Goal: Task Accomplishment & Management: Manage account settings

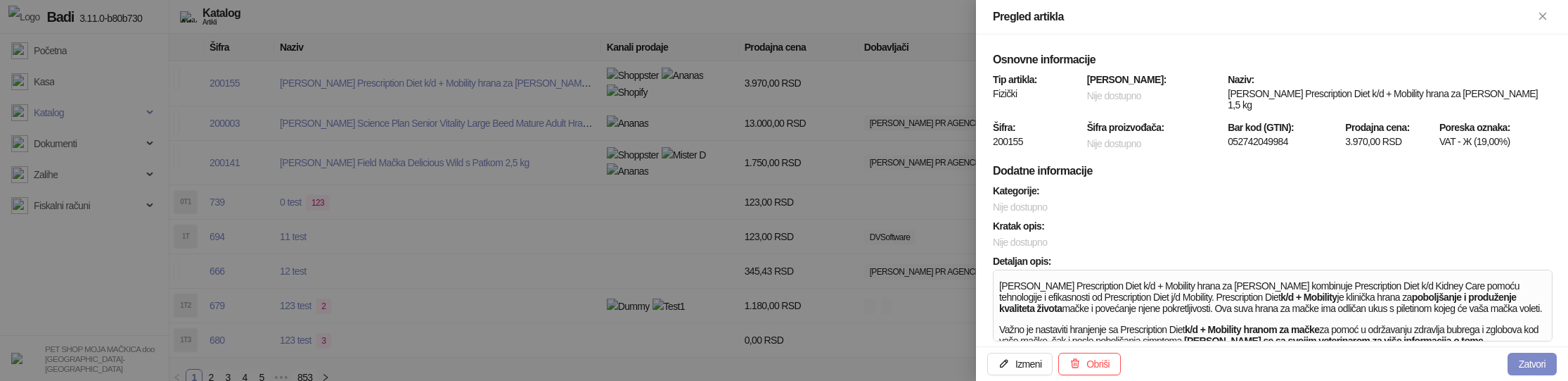
scroll to position [572, 0]
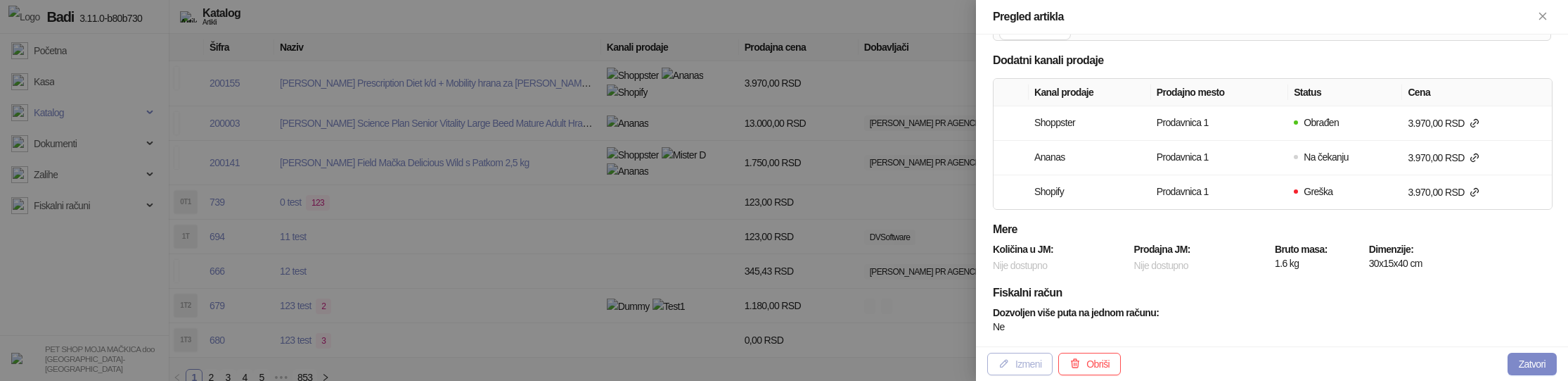
click at [1031, 365] on button "Izmeni" at bounding box center [1020, 364] width 65 height 22
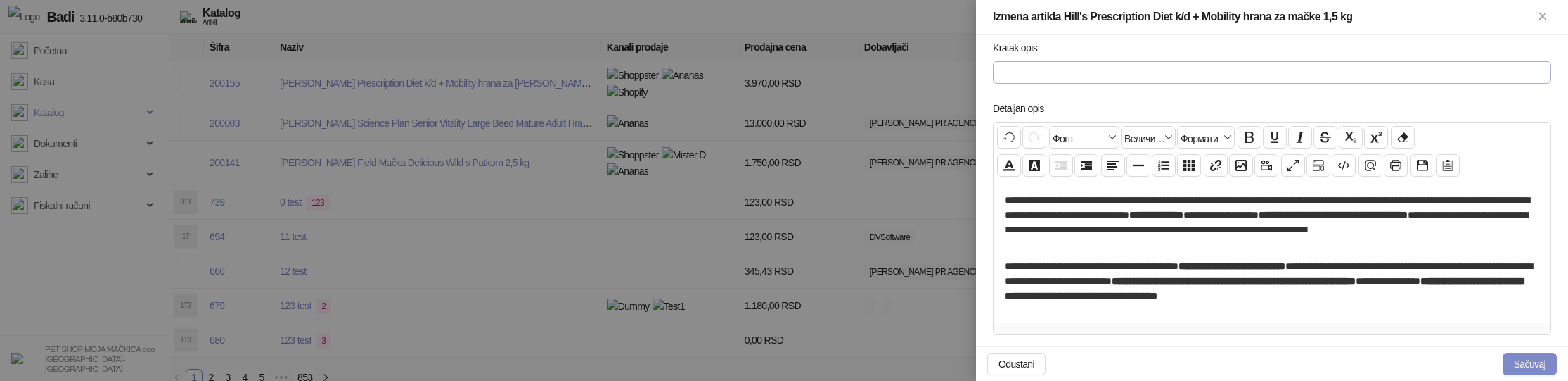
scroll to position [6, 0]
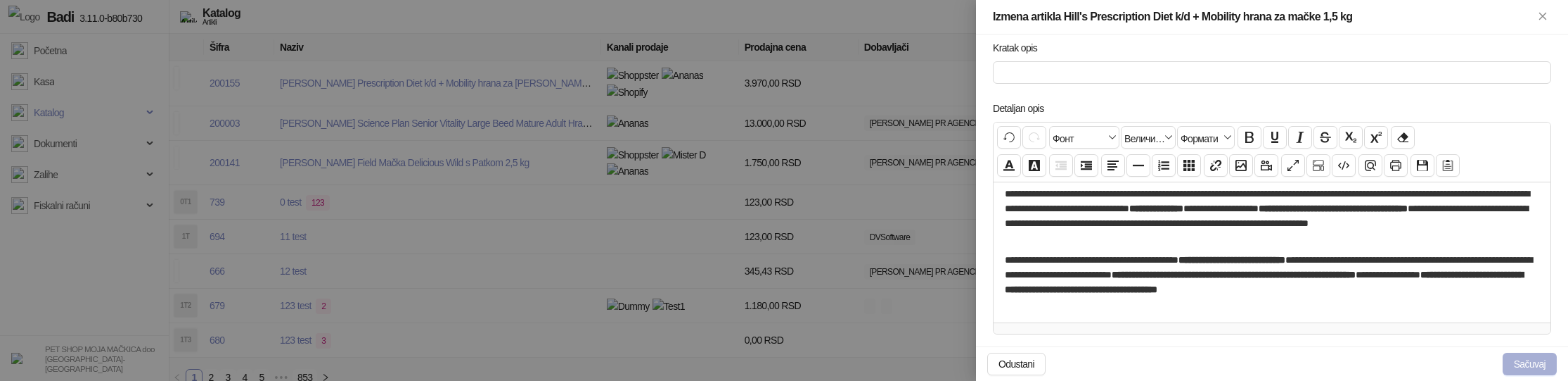
click at [1527, 366] on button "Sačuvaj" at bounding box center [1529, 364] width 54 height 22
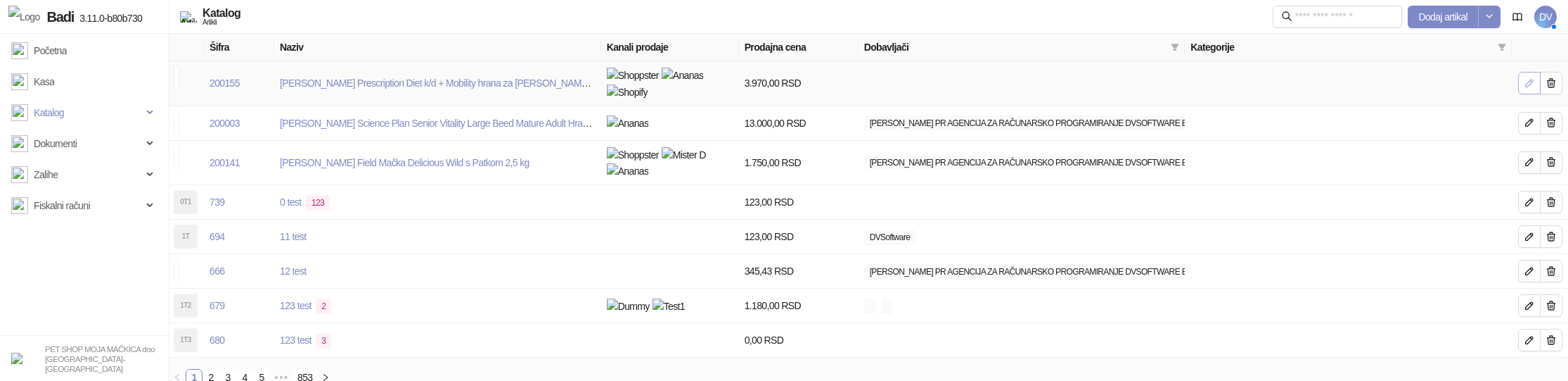
click at [1528, 80] on icon "button" at bounding box center [1529, 83] width 7 height 7
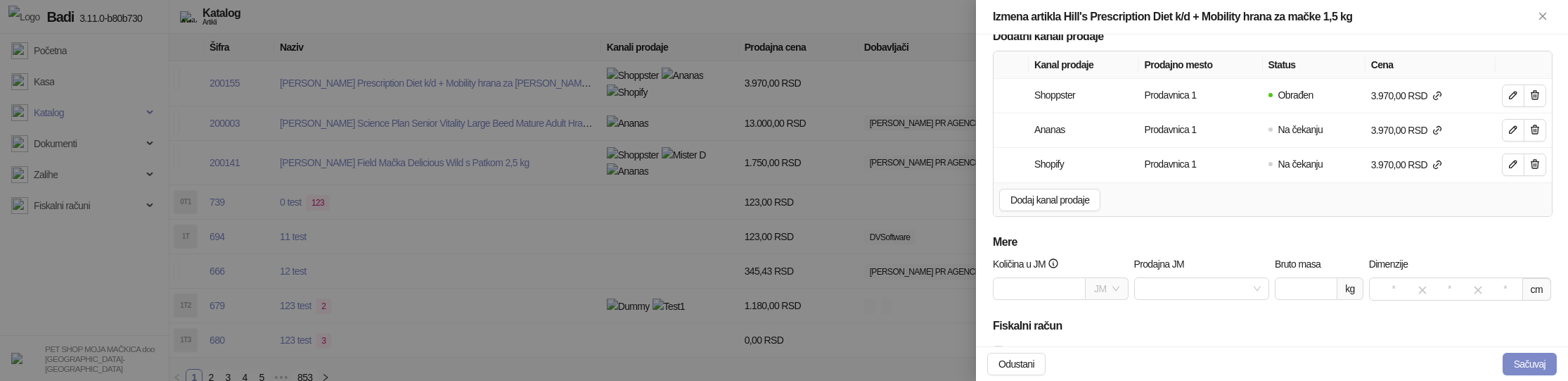
scroll to position [701, 0]
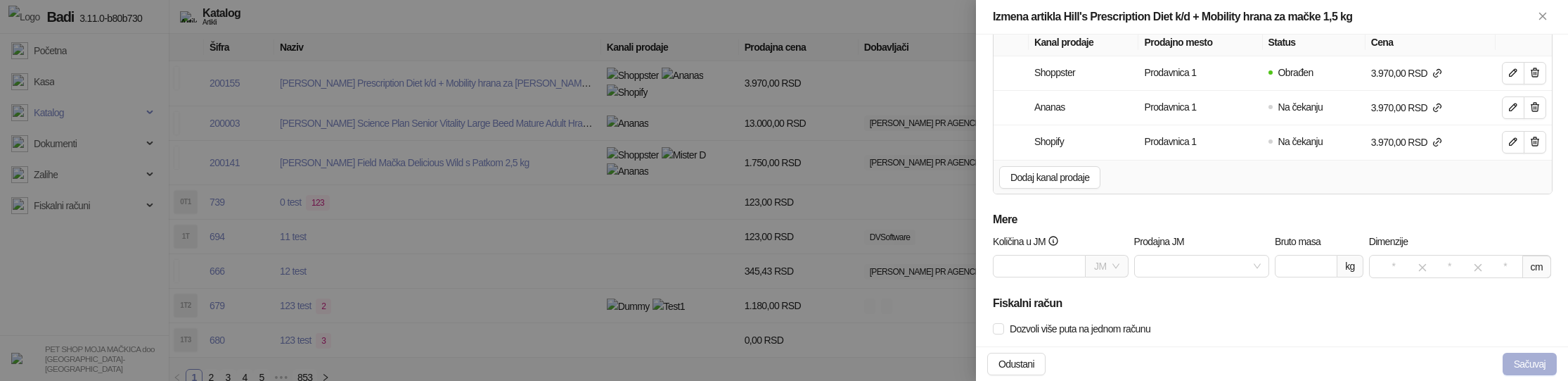
click at [1511, 360] on button "Sačuvaj" at bounding box center [1529, 364] width 54 height 22
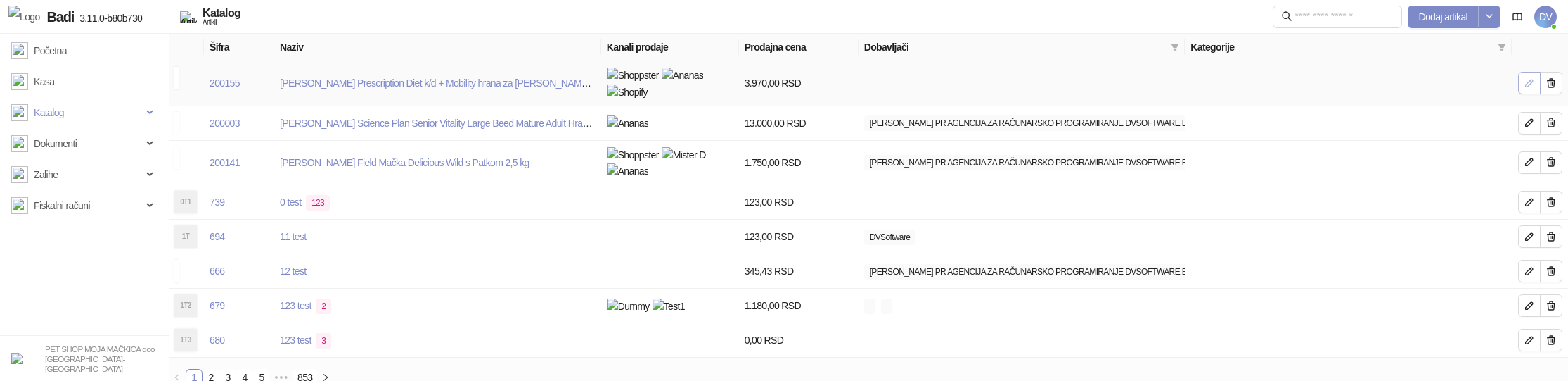
click at [1528, 77] on icon "button" at bounding box center [1529, 82] width 11 height 11
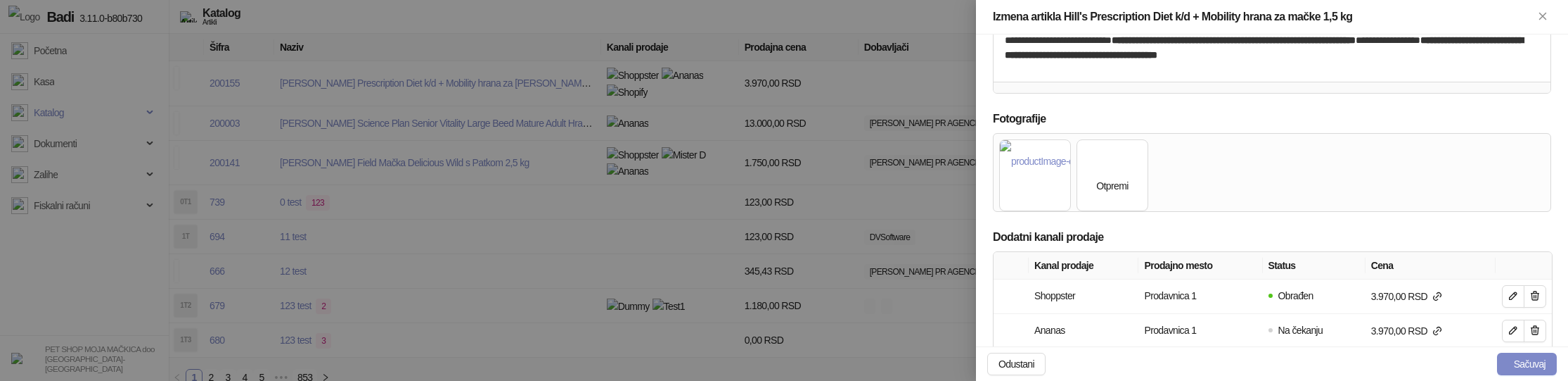
scroll to position [553, 0]
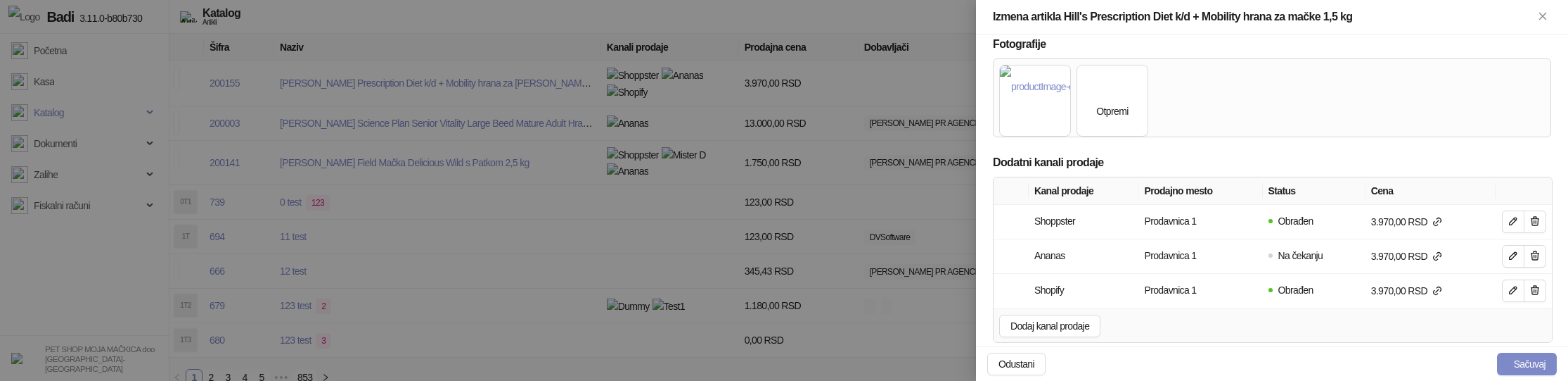
click at [504, 207] on div at bounding box center [784, 190] width 1568 height 381
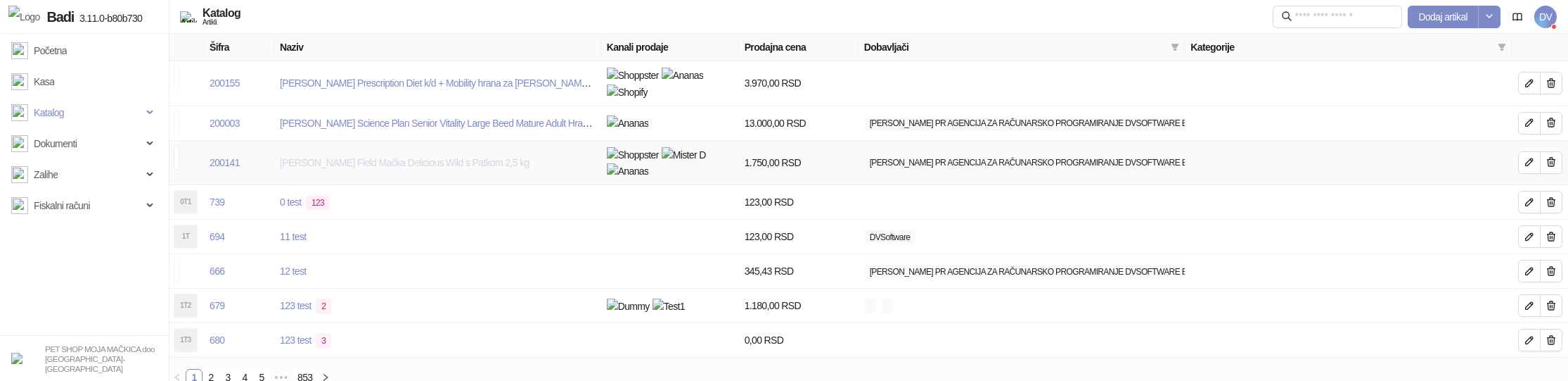
click at [451, 157] on link "[PERSON_NAME] Field Mačka Delicious Wild s Patkom 2,5 kg" at bounding box center [404, 162] width 250 height 11
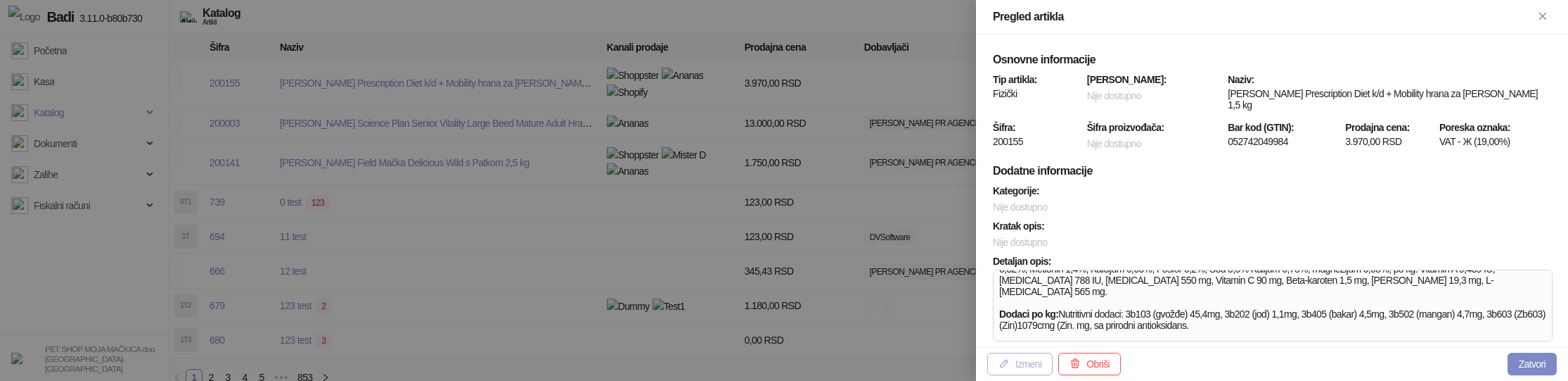
scroll to position [479, 0]
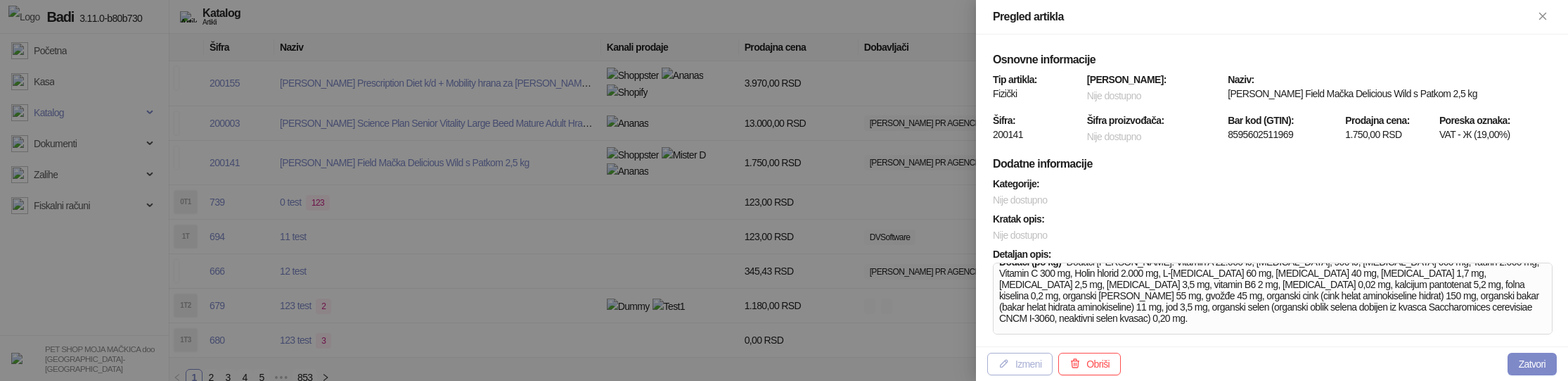
click at [1032, 367] on button "Izmeni" at bounding box center [1020, 364] width 65 height 22
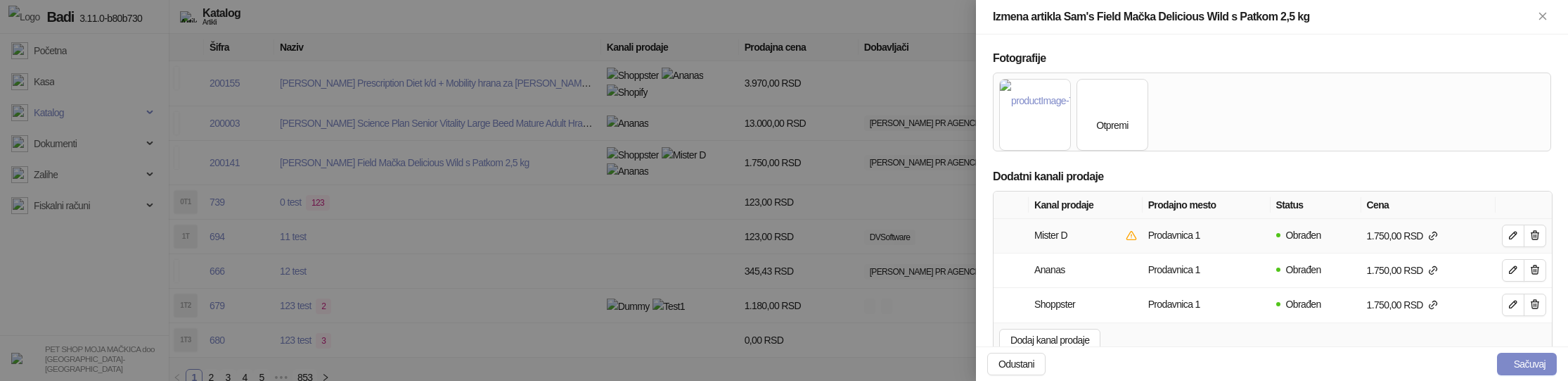
scroll to position [729, 0]
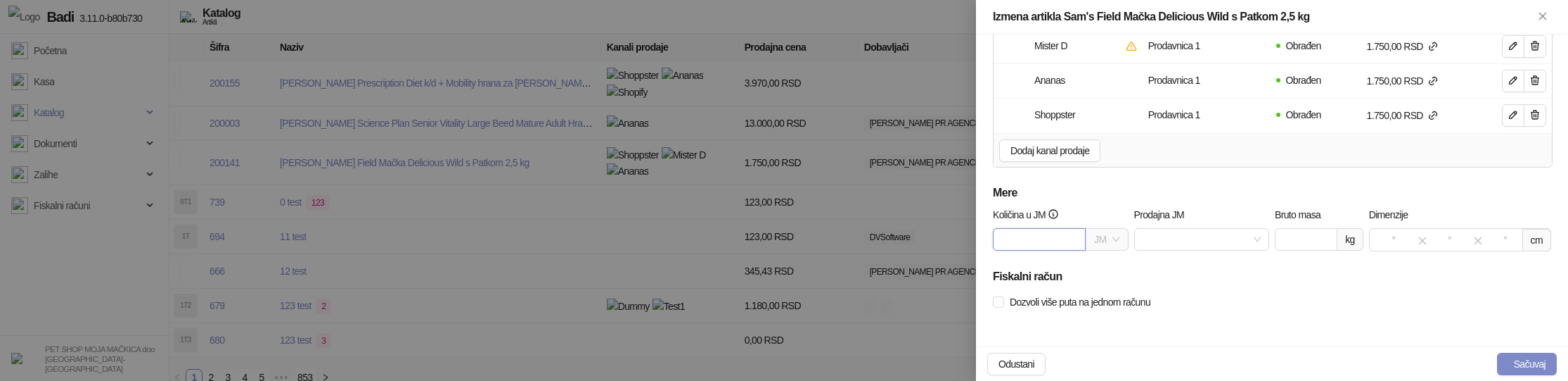
click at [1013, 241] on input "Količina u JM" at bounding box center [1040, 239] width 92 height 21
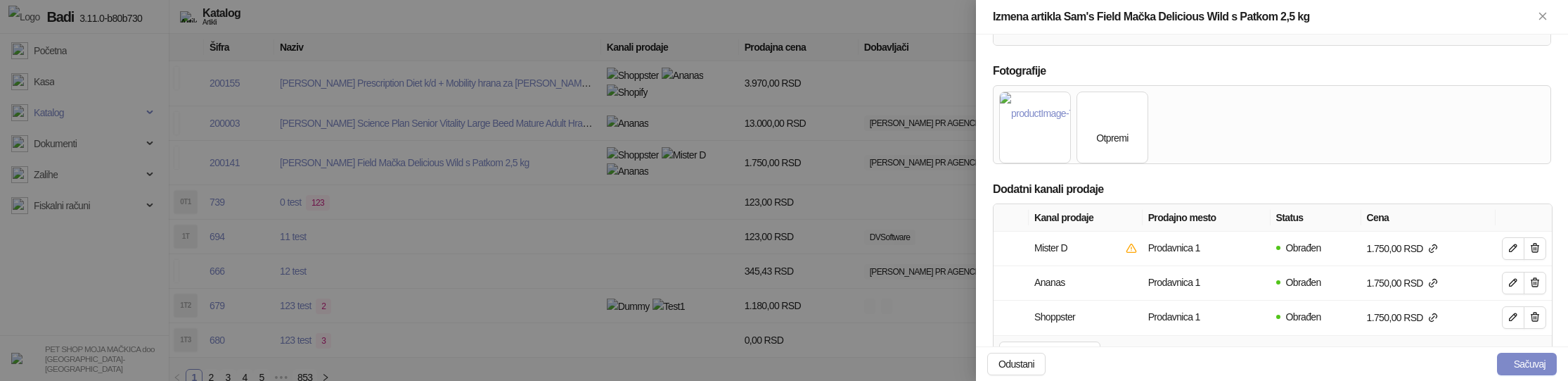
scroll to position [546, 0]
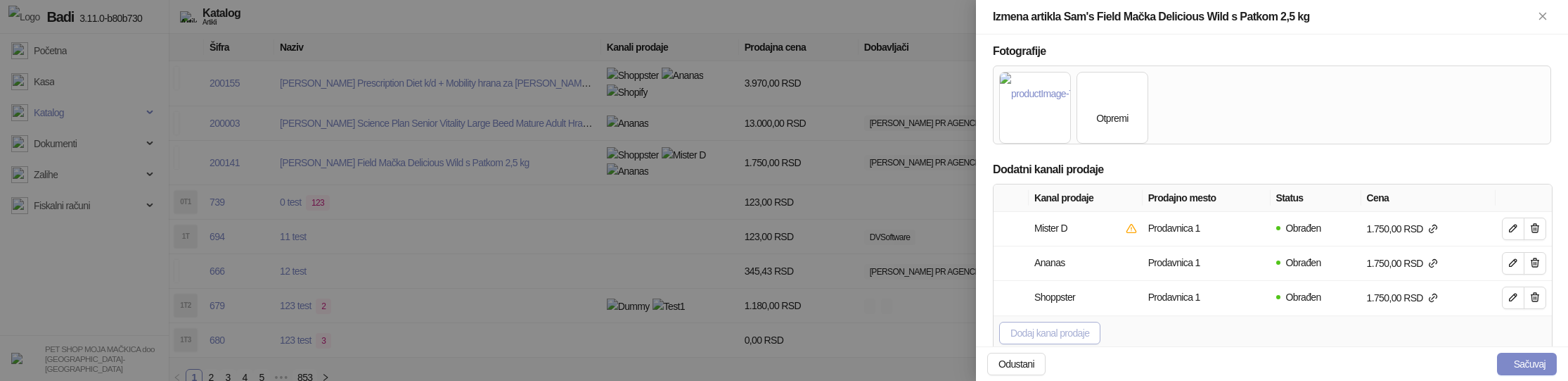
click at [1043, 334] on span "Dodaj kanal prodaje" at bounding box center [1050, 332] width 79 height 11
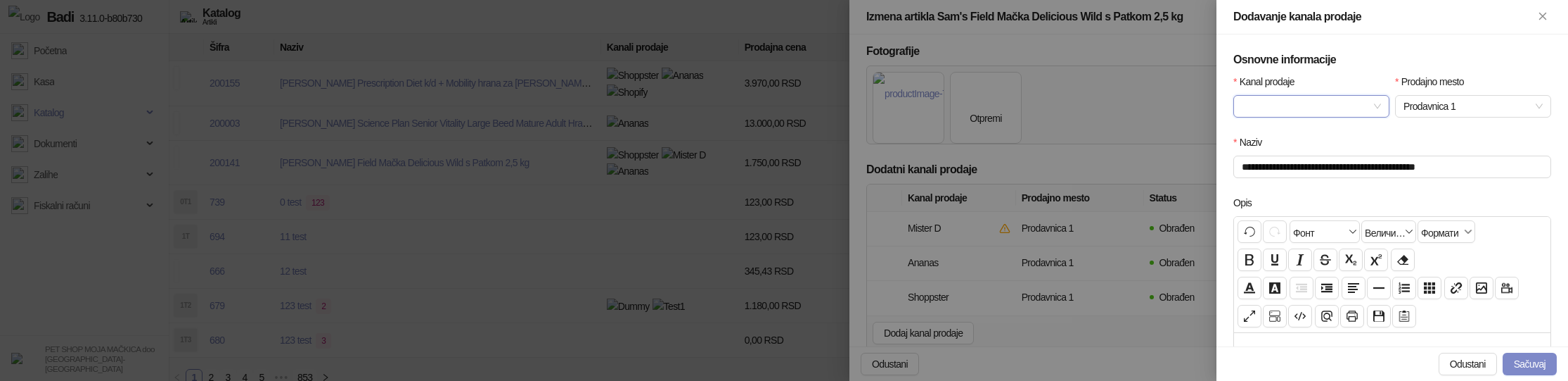
click at [1380, 104] on span at bounding box center [1312, 106] width 139 height 21
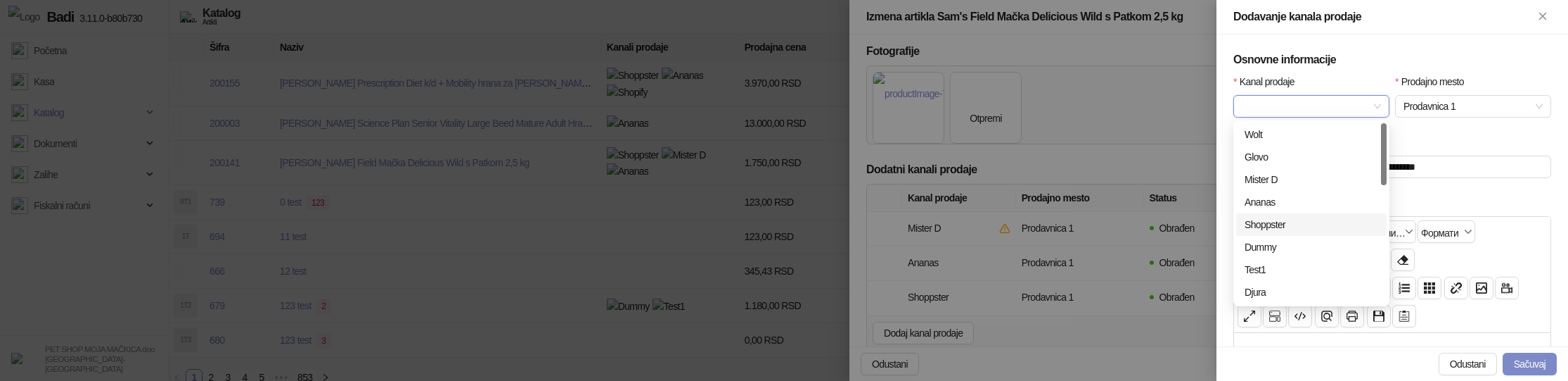
scroll to position [22, 0]
click at [1283, 290] on div "Shopify" at bounding box center [1312, 292] width 134 height 15
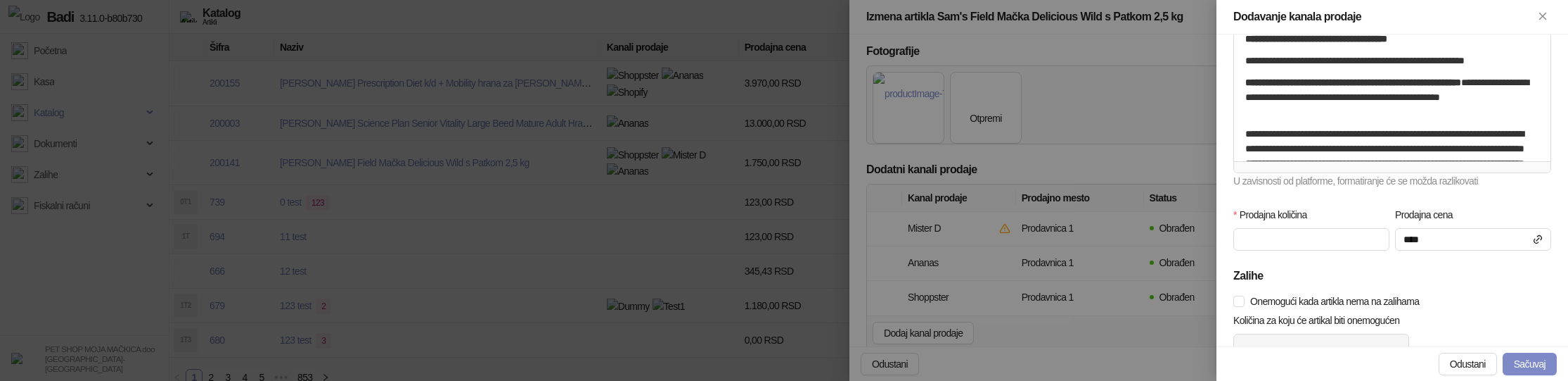
scroll to position [355, 0]
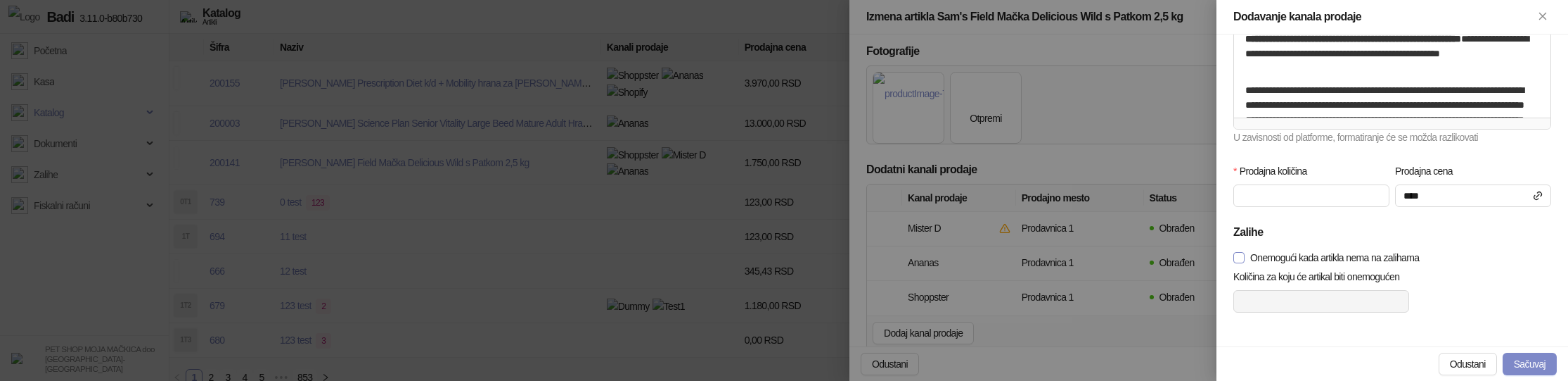
click at [1396, 257] on span "Onemogući kada artikla nema na zalihama" at bounding box center [1335, 257] width 180 height 15
click at [1529, 365] on button "Sačuvaj" at bounding box center [1529, 364] width 54 height 22
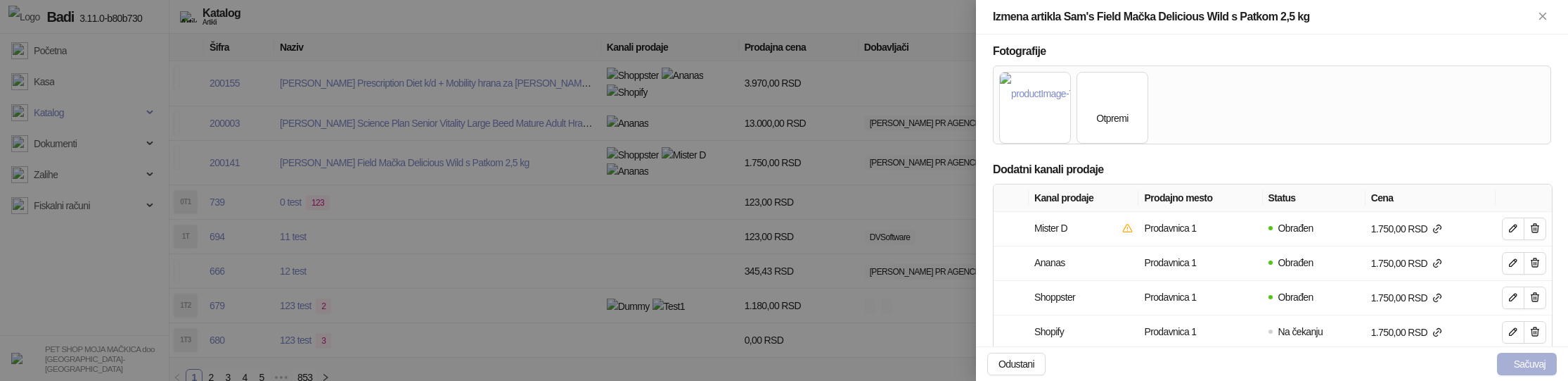
click at [1524, 366] on button "Sačuvaj" at bounding box center [1528, 364] width 60 height 22
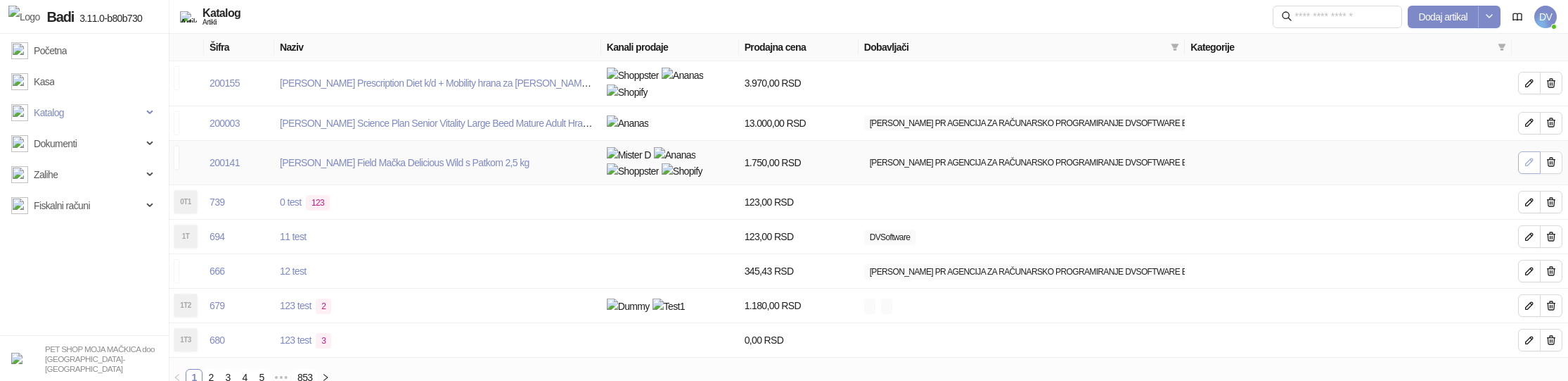
click at [1525, 156] on icon "button" at bounding box center [1529, 161] width 11 height 11
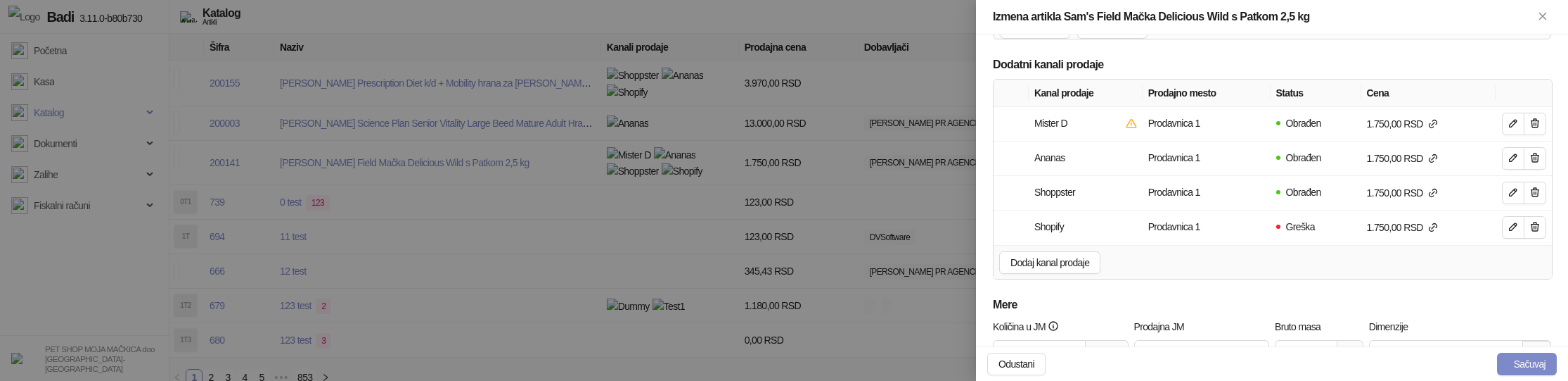
scroll to position [662, 0]
